Goal: Information Seeking & Learning: Learn about a topic

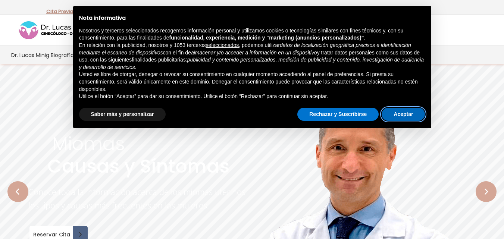
click at [393, 115] on button "Aceptar" at bounding box center [402, 114] width 43 height 13
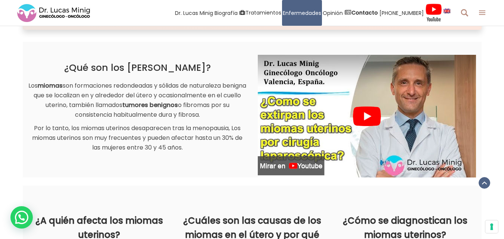
scroll to position [418, 0]
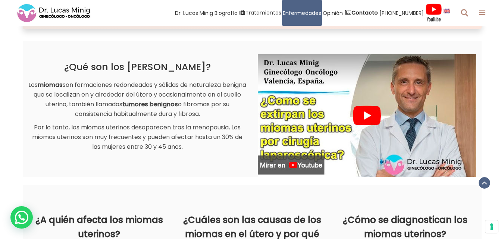
click at [368, 115] on img at bounding box center [367, 115] width 218 height 123
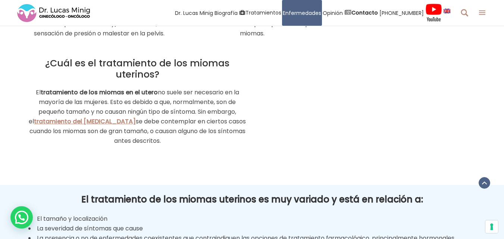
scroll to position [1402, 0]
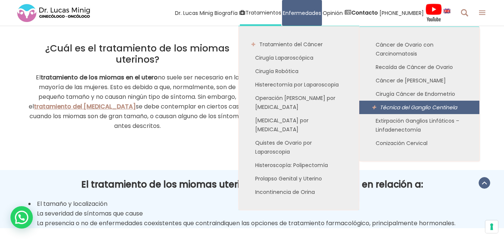
click at [370, 101] on link "Técnica del Ganglio Centinela" at bounding box center [419, 107] width 120 height 13
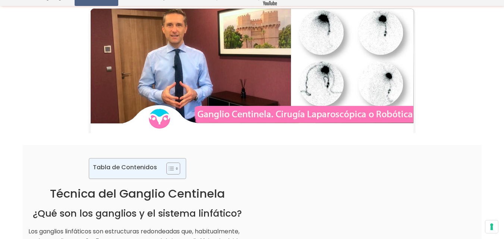
scroll to position [60, 0]
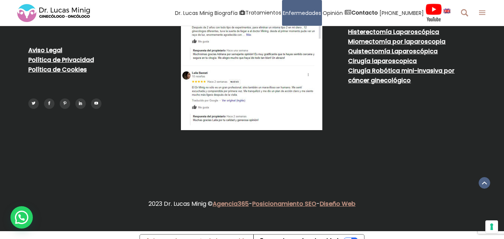
scroll to position [3725, 0]
